Goal: Task Accomplishment & Management: Use online tool/utility

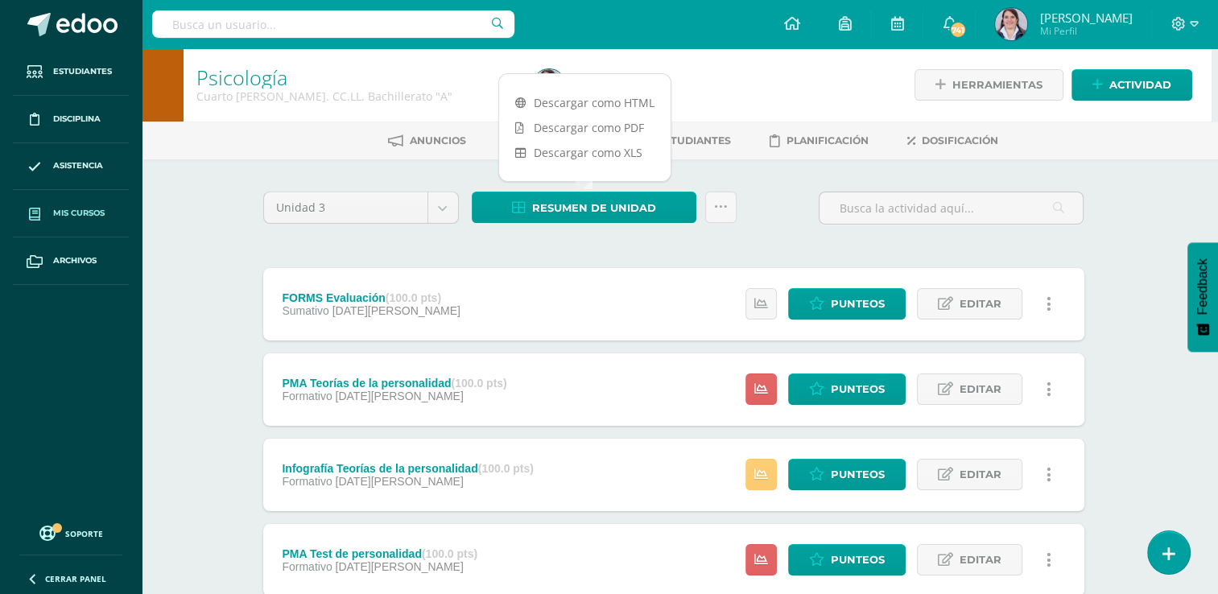
scroll to position [0, 6]
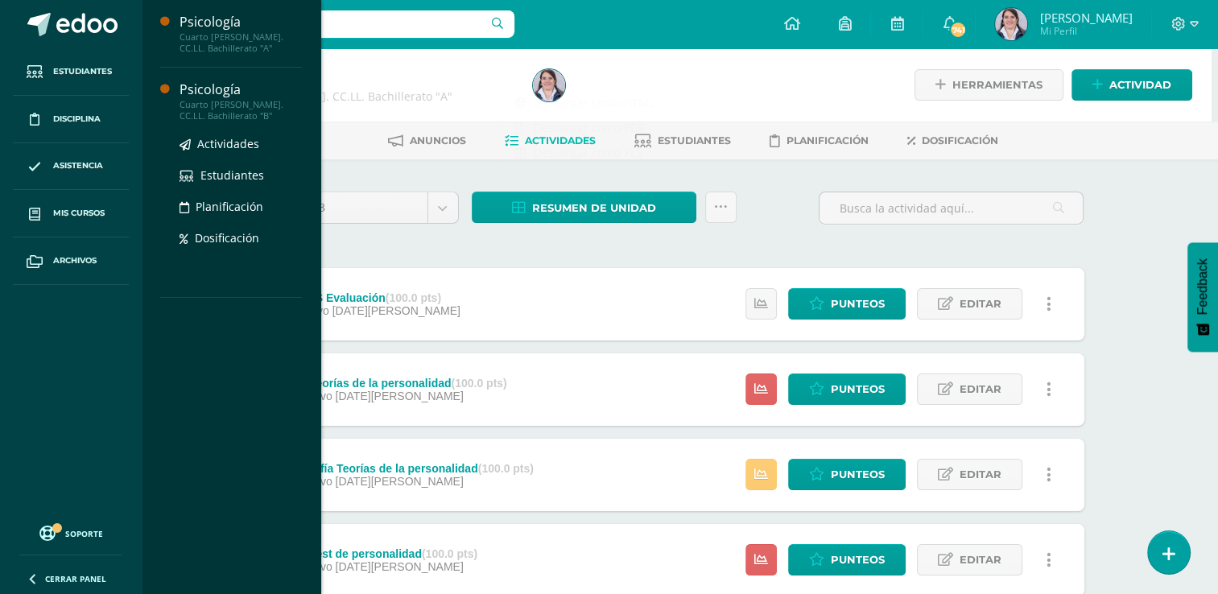
click at [205, 110] on div "Cuarto [PERSON_NAME]. CC.LL. Bachillerato "B"" at bounding box center [241, 110] width 122 height 23
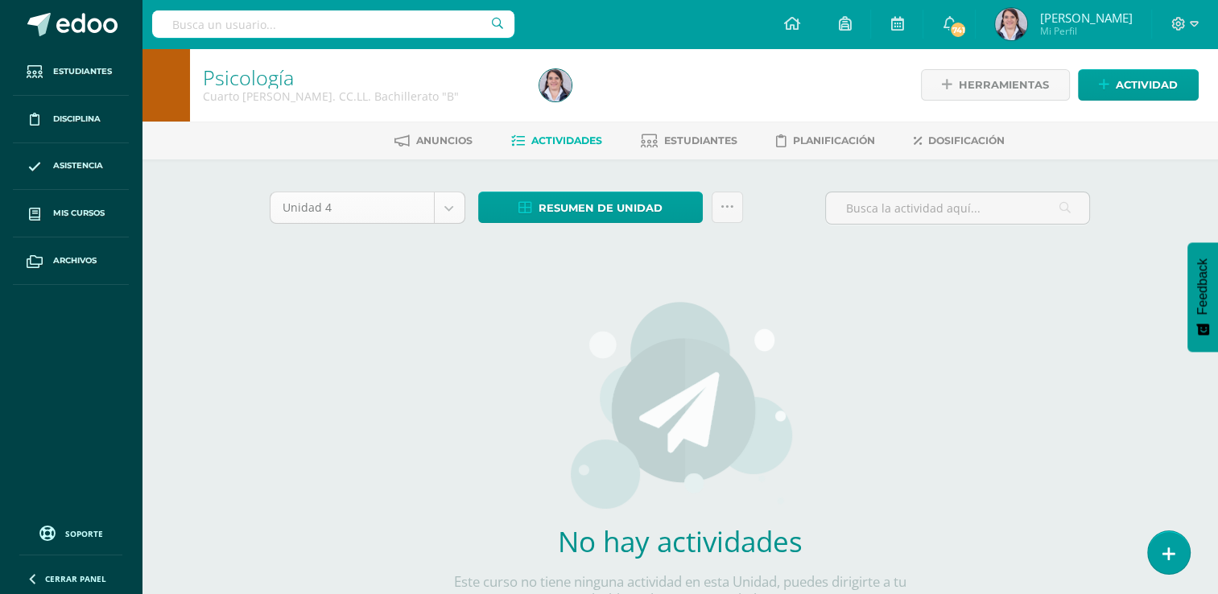
click at [451, 204] on body "Estudiantes Disciplina Asistencia Mis cursos Archivos Soporte Ayuda Reportar un…" at bounding box center [609, 346] width 1218 height 692
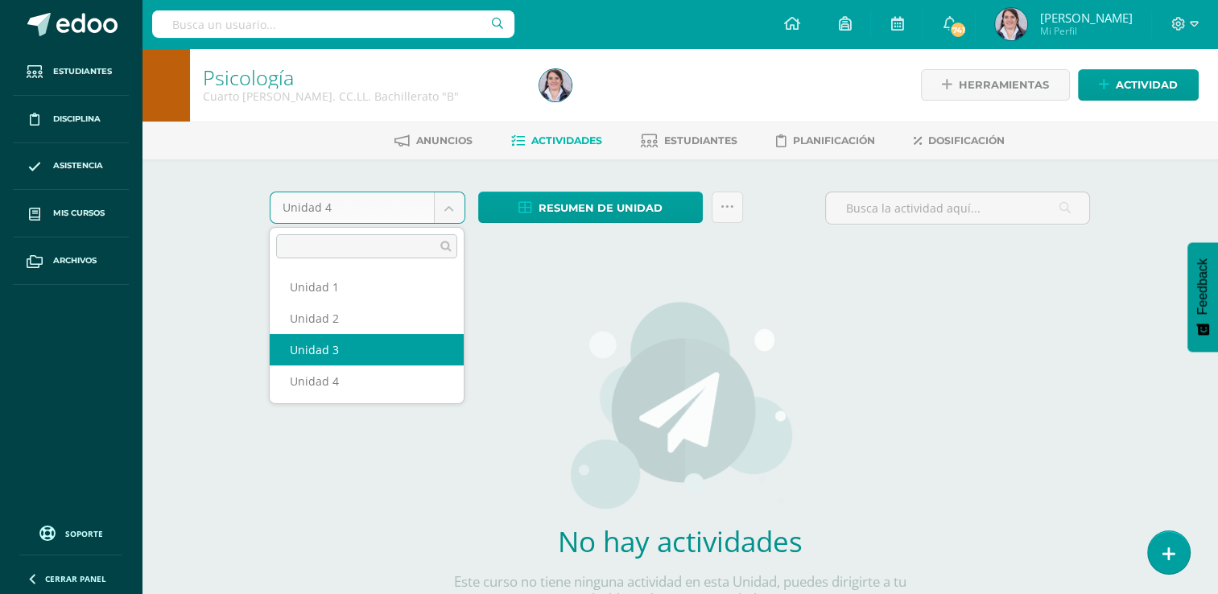
select select "Unidad 3"
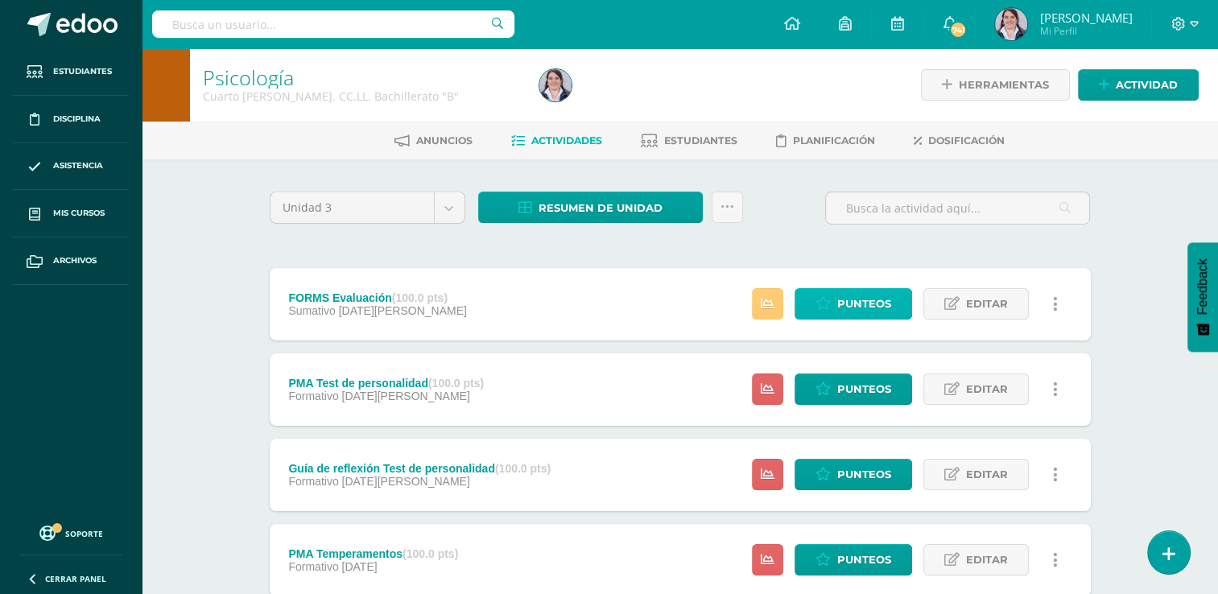
click at [865, 304] on span "Punteos" at bounding box center [864, 304] width 54 height 30
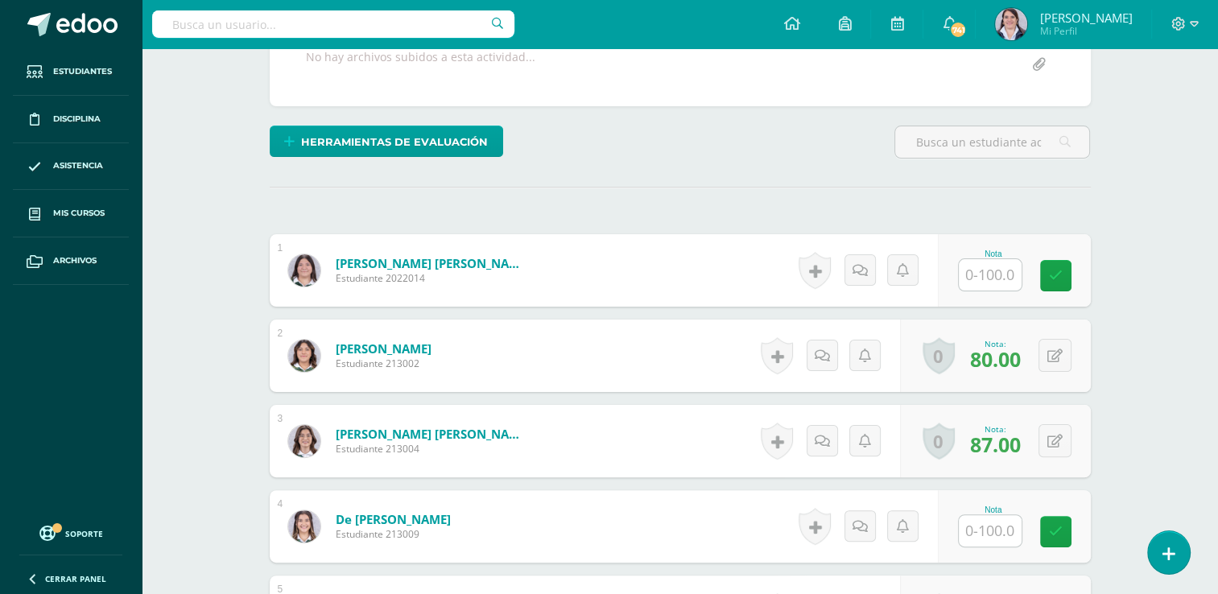
scroll to position [338, 0]
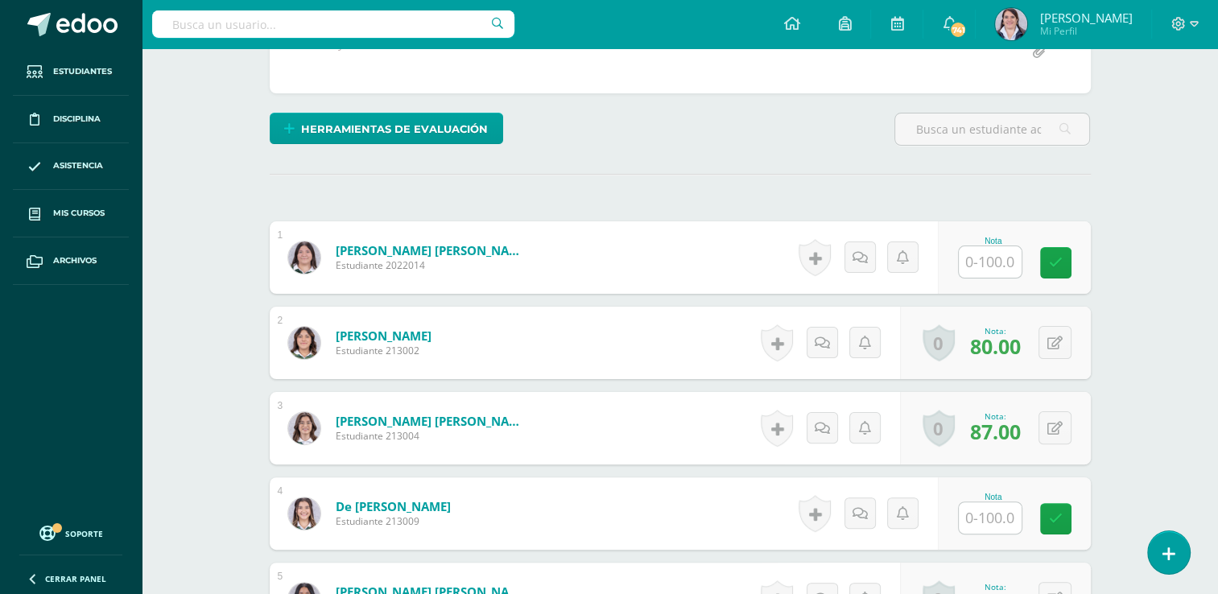
click at [994, 259] on input "text" at bounding box center [990, 261] width 63 height 31
type input "97"
click at [990, 514] on input "text" at bounding box center [990, 517] width 63 height 31
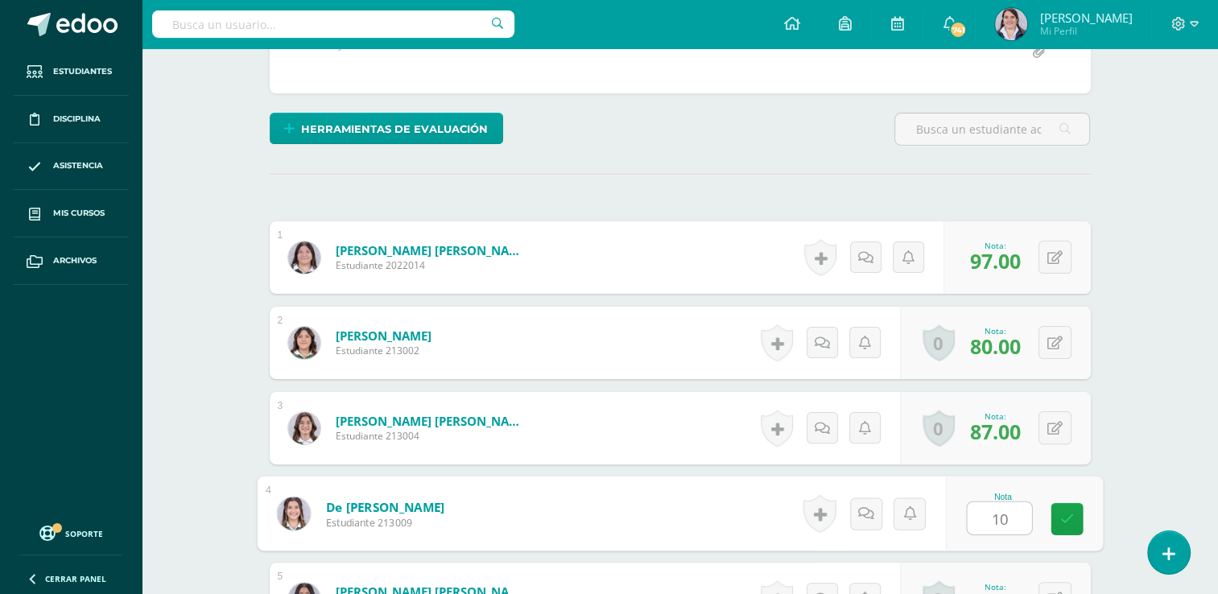
type input "100"
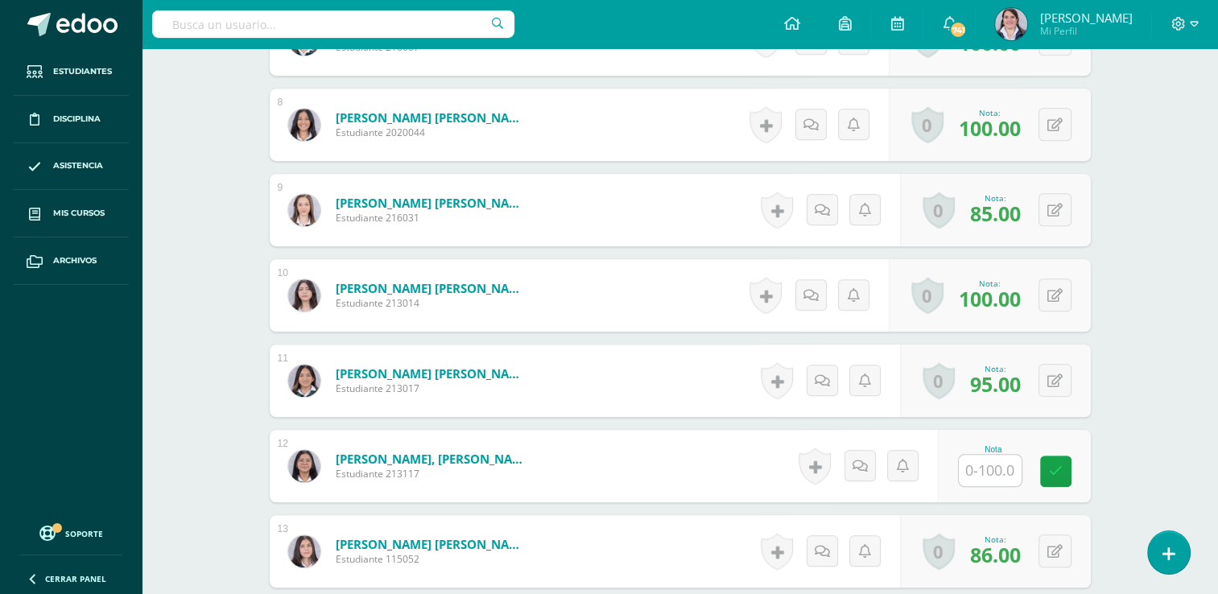
scroll to position [1199, 0]
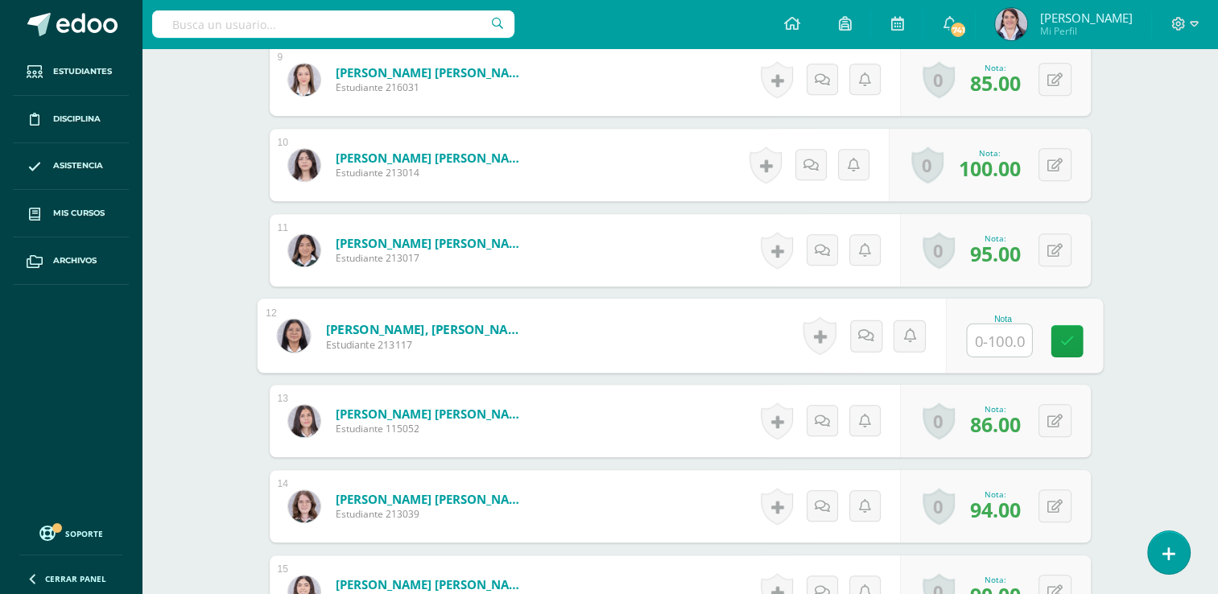
drag, startPoint x: 986, startPoint y: 337, endPoint x: 1002, endPoint y: 359, distance: 27.2
click at [986, 337] on input "text" at bounding box center [999, 341] width 64 height 32
type input "97"
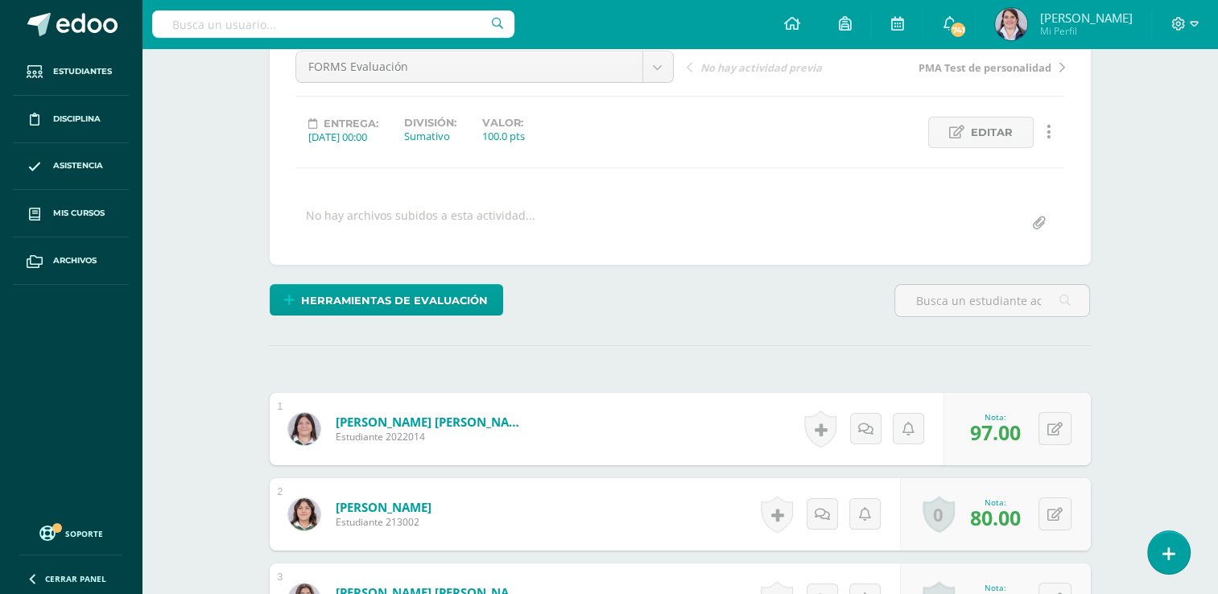
scroll to position [0, 0]
